Goal: Transaction & Acquisition: Purchase product/service

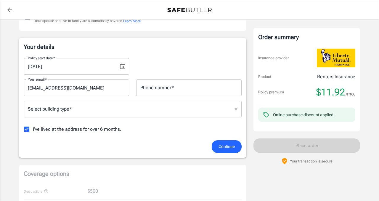
scroll to position [79, 0]
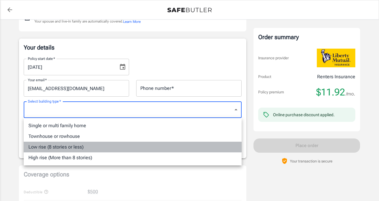
click at [108, 144] on li "Low rise (8 stories or less)" at bounding box center [133, 147] width 218 height 11
type input "lowrise"
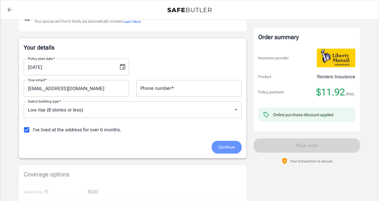
click at [227, 149] on span "Continue" at bounding box center [227, 146] width 16 height 7
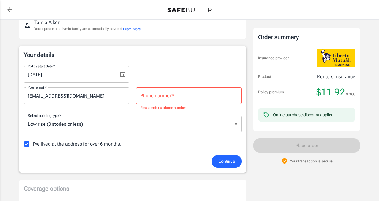
scroll to position [67, 0]
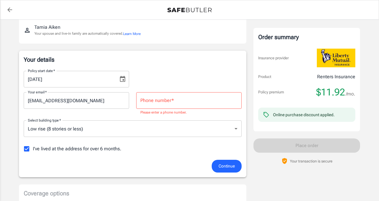
click at [172, 98] on input "Phone number   *" at bounding box center [188, 100] width 105 height 17
type input "2819746073"
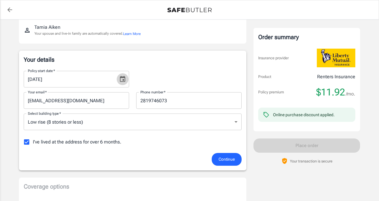
click at [121, 76] on icon "Choose date, selected date is Aug 23, 2025" at bounding box center [122, 79] width 5 height 6
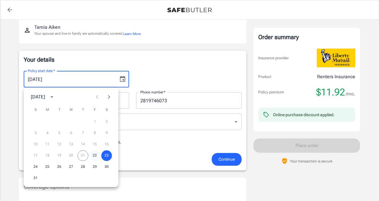
click at [94, 155] on button "22" at bounding box center [94, 155] width 11 height 11
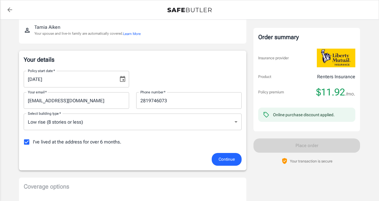
type input "[DATE]"
click at [227, 161] on span "Continue" at bounding box center [227, 159] width 16 height 7
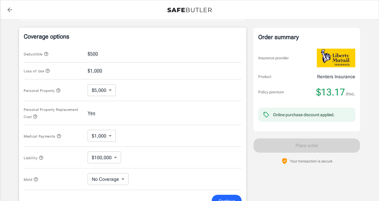
scroll to position [249, 0]
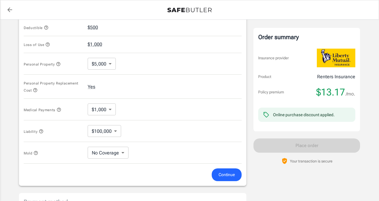
click at [108, 62] on body "Policy premium $ 13.17 /mo Liberty Mutual Renters Insurance [STREET_ADDRESS] Yo…" at bounding box center [189, 44] width 379 height 587
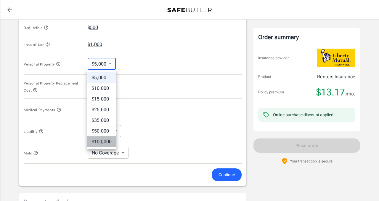
click at [108, 138] on li "$100,000" at bounding box center [101, 141] width 29 height 11
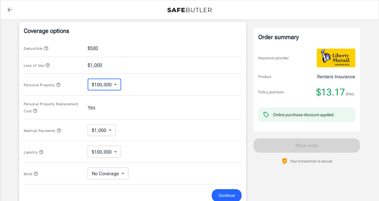
scroll to position [223, 0]
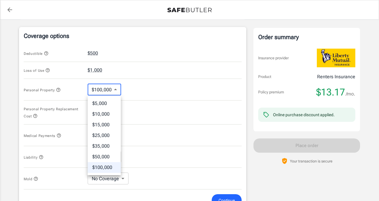
click at [105, 89] on body "Policy premium $ 13.17 /mo Liberty Mutual Renters Insurance [STREET_ADDRESS] Yo…" at bounding box center [189, 70] width 379 height 587
click at [109, 152] on li "$50,000" at bounding box center [104, 156] width 33 height 11
type input "50000"
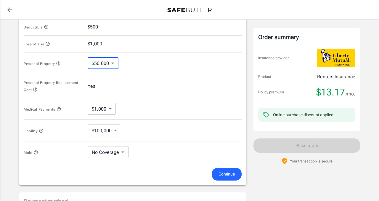
scroll to position [264, 0]
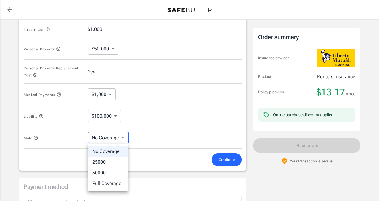
click at [117, 138] on body "Policy premium $ 13.17 /mo Liberty Mutual Renters Insurance [STREET_ADDRESS] Yo…" at bounding box center [189, 29] width 379 height 587
click at [113, 185] on li "Full Coverage" at bounding box center [108, 183] width 40 height 11
type input "Full Coverage"
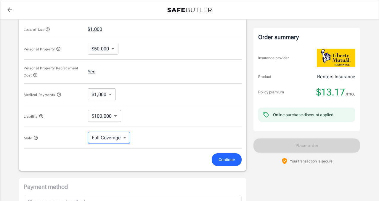
click at [224, 155] on button "Continue" at bounding box center [227, 159] width 30 height 13
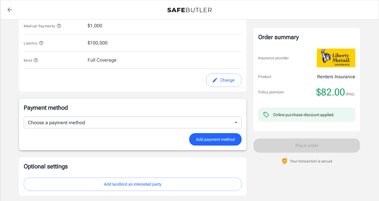
scroll to position [303, 0]
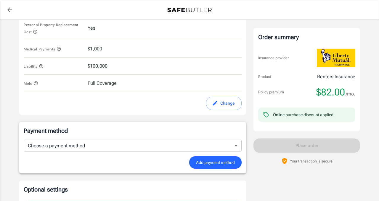
click at [222, 108] on button "Change" at bounding box center [224, 103] width 36 height 13
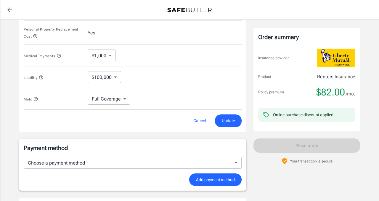
scroll to position [305, 0]
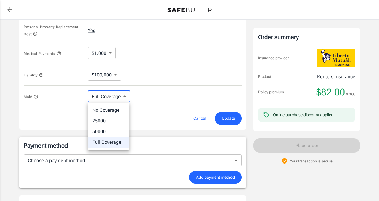
drag, startPoint x: 112, startPoint y: 112, endPoint x: 113, endPoint y: 118, distance: 5.8
click at [113, 118] on ul "No Coverage 25000 50000 Full Coverage" at bounding box center [109, 125] width 42 height 47
click at [113, 118] on li "25000" at bounding box center [109, 121] width 42 height 11
type input "25000"
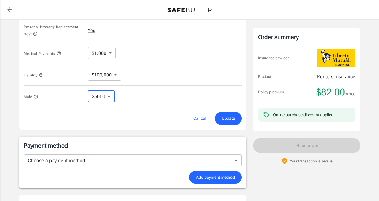
click at [222, 115] on span "Update" at bounding box center [228, 118] width 13 height 7
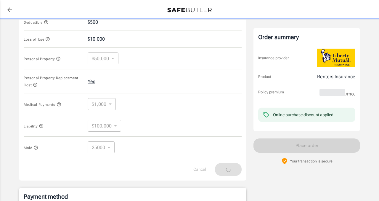
scroll to position [254, 0]
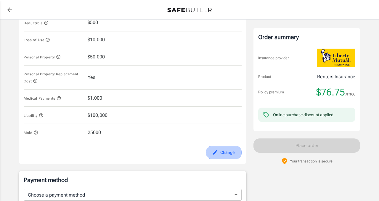
click at [225, 157] on button "Change" at bounding box center [224, 152] width 36 height 13
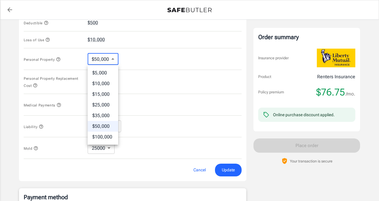
click at [103, 63] on body "Policy premium $ 76.75 /mo Liberty Mutual Renters Insurance [STREET_ADDRESS] Yo…" at bounding box center [189, 39] width 379 height 587
click at [105, 103] on li "$25,000" at bounding box center [103, 105] width 31 height 11
type input "25000"
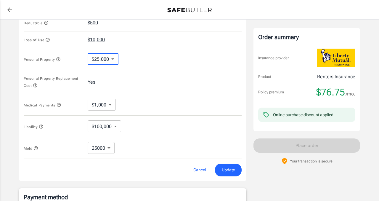
click at [234, 174] on button "Update" at bounding box center [228, 169] width 27 height 13
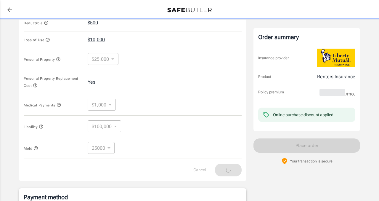
scroll to position [251, 0]
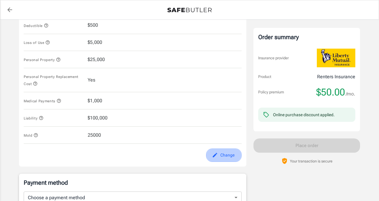
click at [220, 159] on button "Change" at bounding box center [224, 154] width 36 height 13
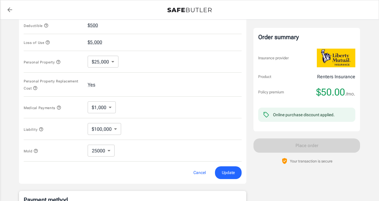
click at [110, 154] on body "Policy premium $ 50.00 /mo Liberty Mutual Renters Insurance [STREET_ADDRESS] Yo…" at bounding box center [189, 42] width 379 height 587
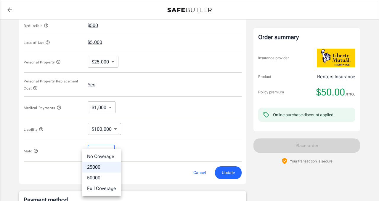
click at [108, 160] on li "No Coverage" at bounding box center [101, 156] width 39 height 11
type input "No Coverage"
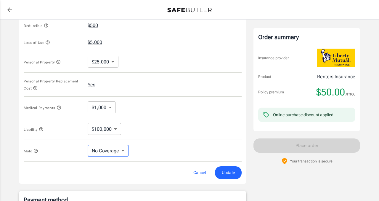
click at [228, 171] on span "Update" at bounding box center [228, 172] width 13 height 7
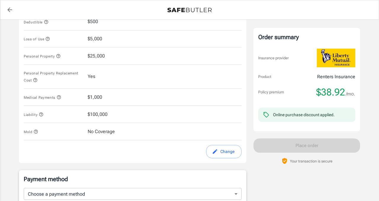
scroll to position [254, 0]
